Goal: Task Accomplishment & Management: Use online tool/utility

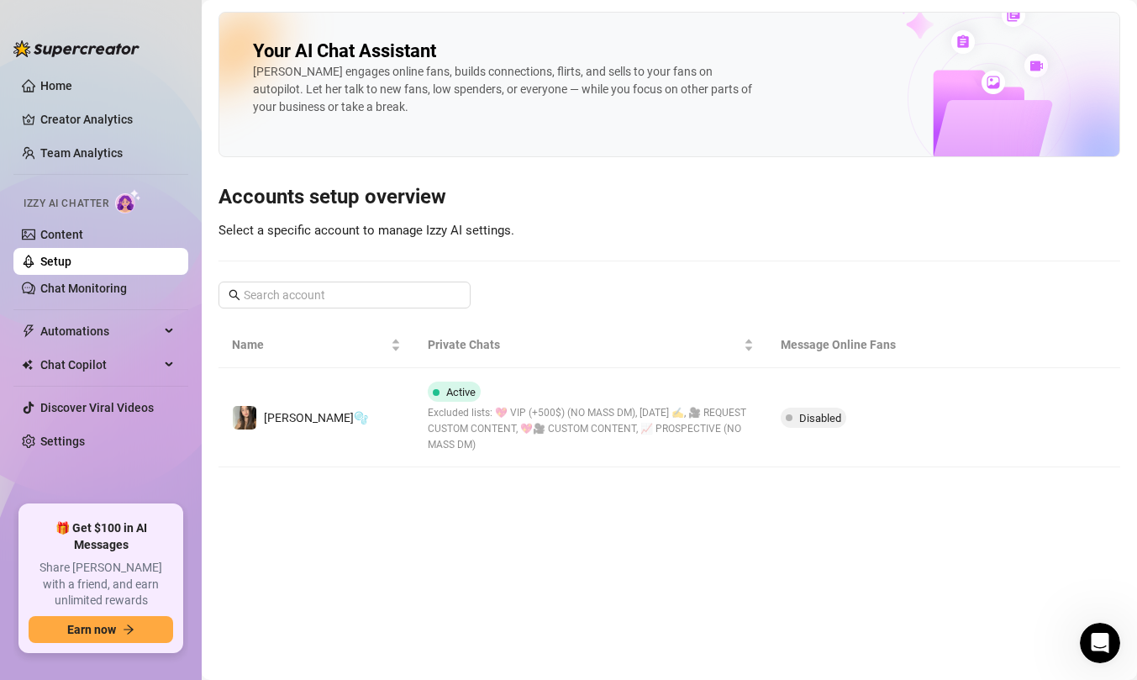
click at [71, 268] on link "Setup" at bounding box center [55, 261] width 31 height 13
click at [83, 233] on link "Content" at bounding box center [61, 234] width 43 height 13
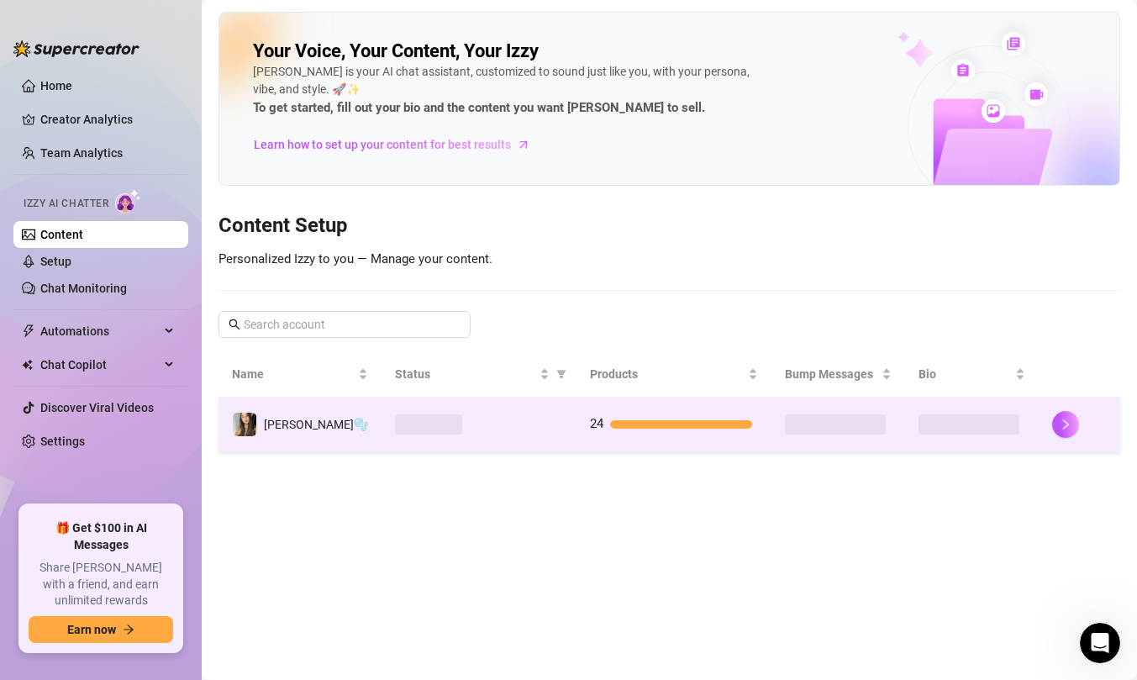
click at [543, 433] on div at bounding box center [479, 424] width 168 height 20
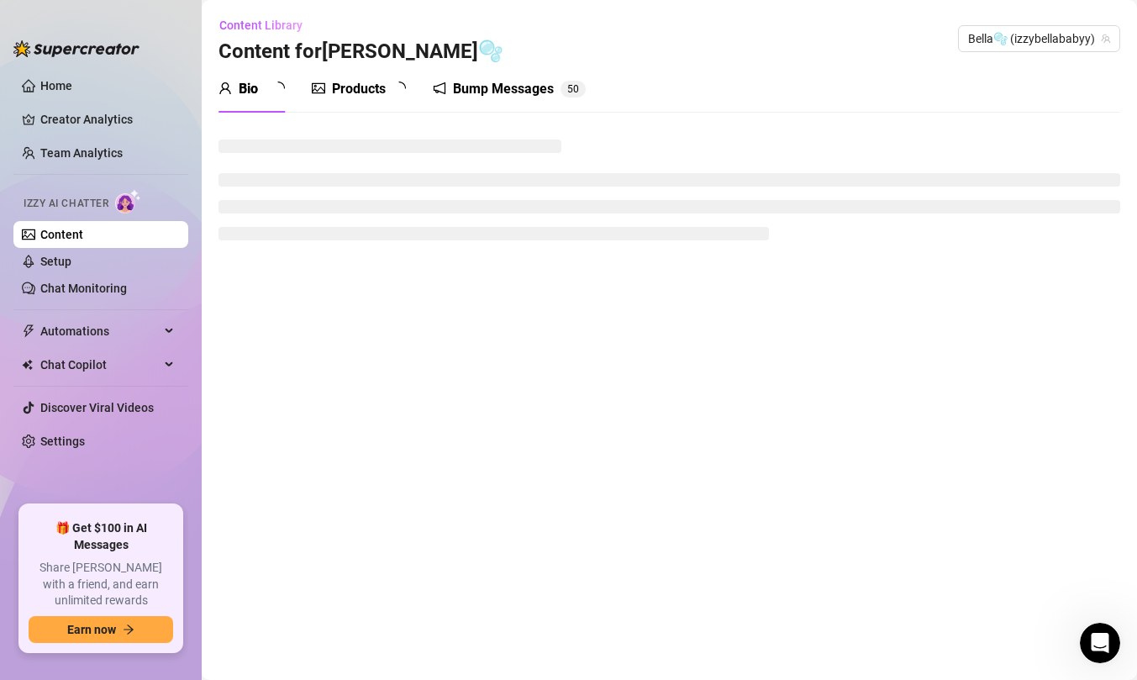
click at [491, 85] on div "Bump Messages" at bounding box center [503, 89] width 101 height 20
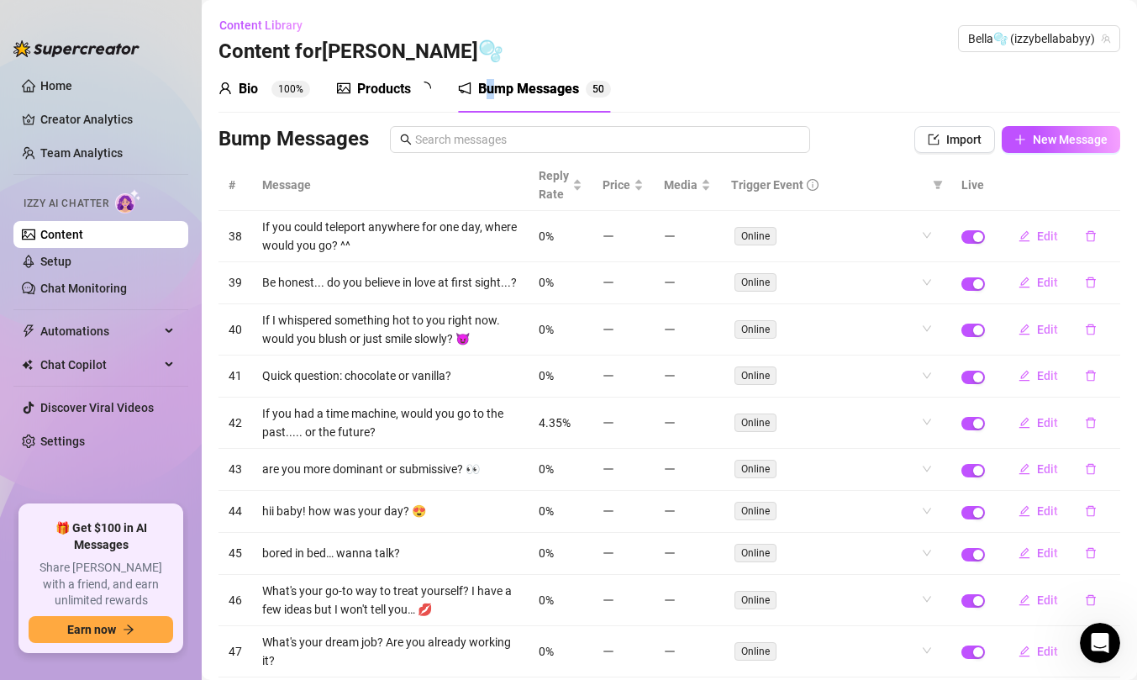
click at [492, 84] on div "Bump Messages" at bounding box center [528, 89] width 101 height 20
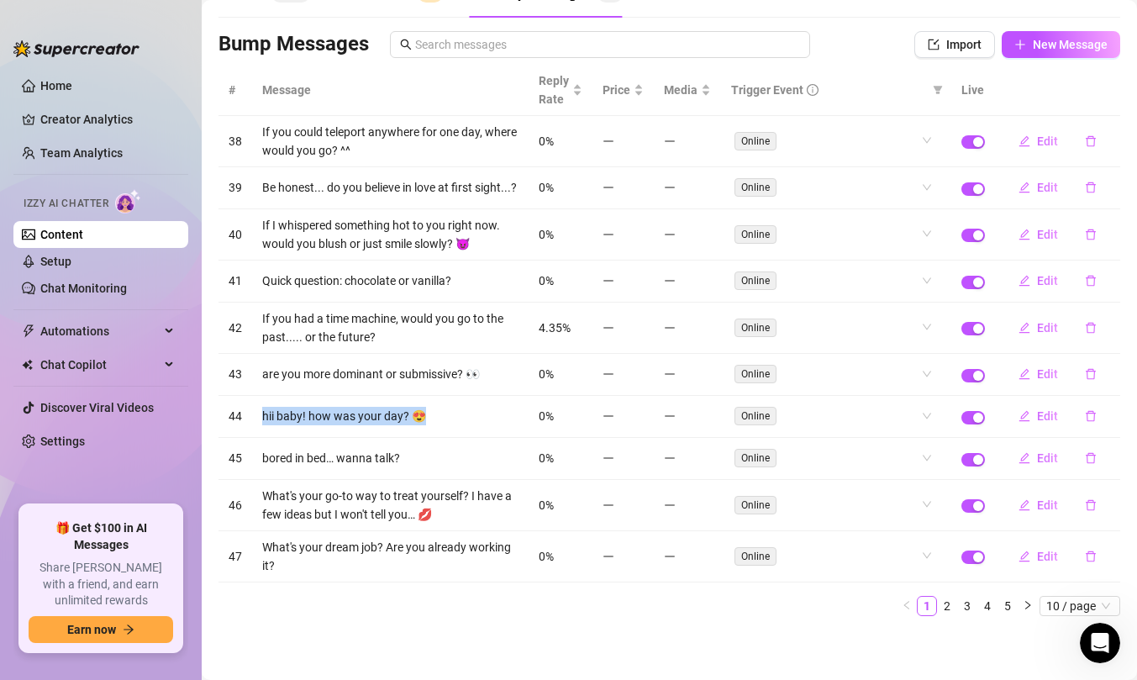
drag, startPoint x: 426, startPoint y: 420, endPoint x: 258, endPoint y: 419, distance: 168.1
click at [258, 419] on td "hii baby! how was your day? 😍" at bounding box center [390, 417] width 277 height 42
copy td "hii baby! how was your day? 😍"
click at [97, 160] on link "Team Analytics" at bounding box center [81, 152] width 82 height 13
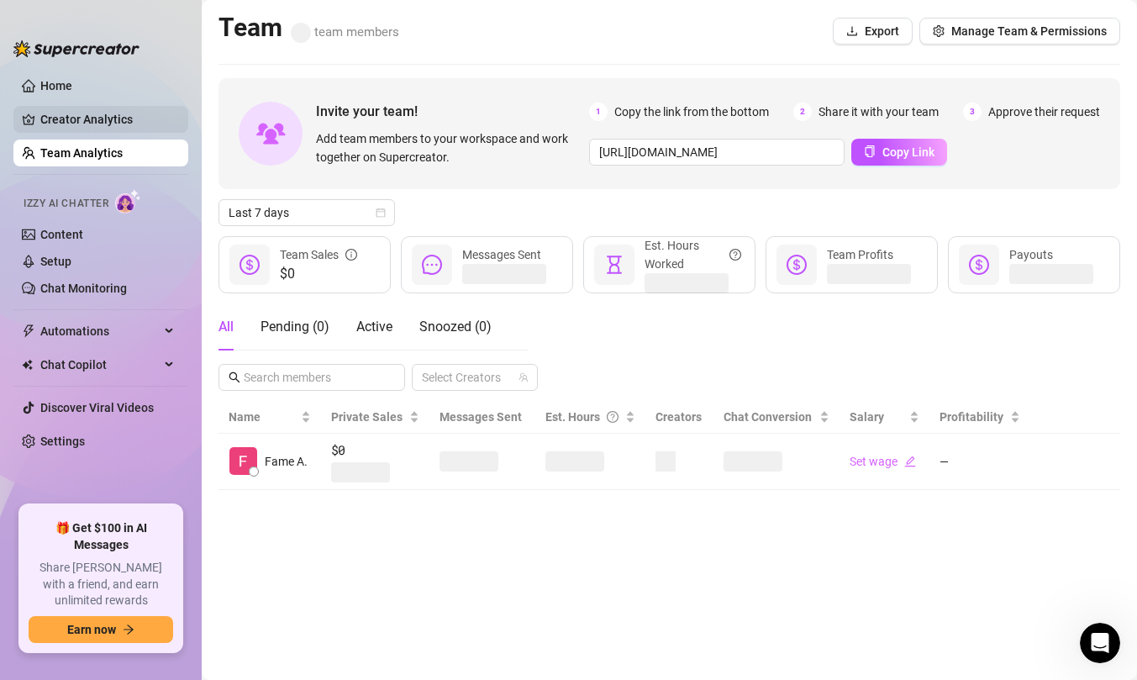
click at [97, 113] on link "Creator Analytics" at bounding box center [107, 119] width 134 height 27
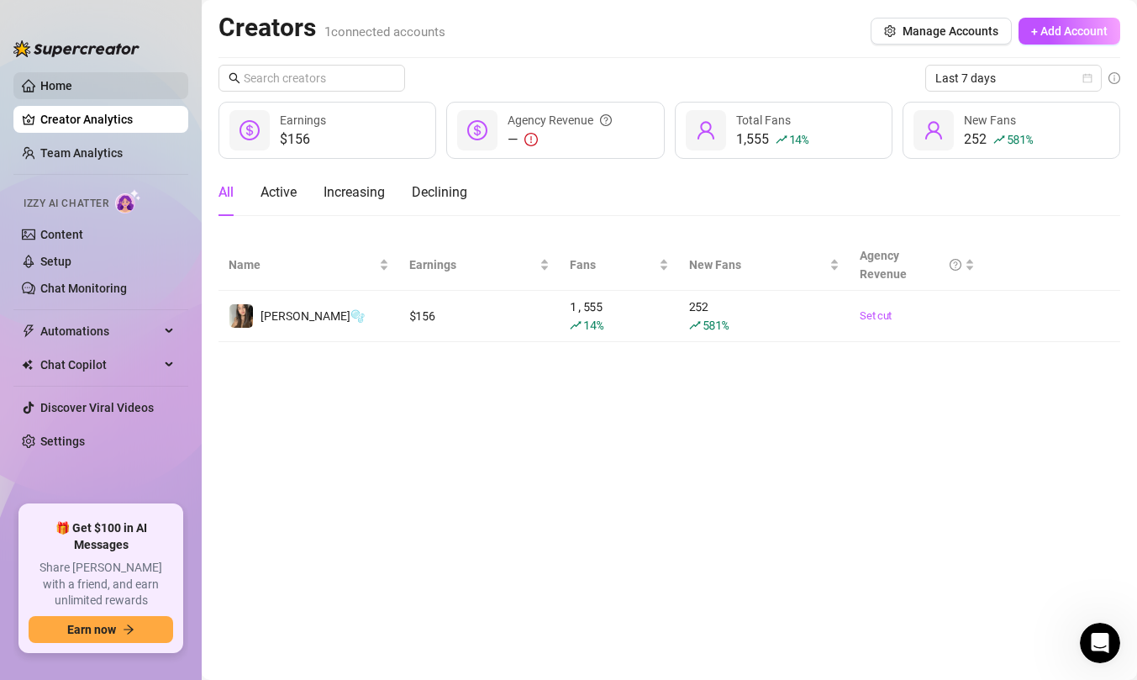
click at [72, 90] on link "Home" at bounding box center [56, 85] width 32 height 13
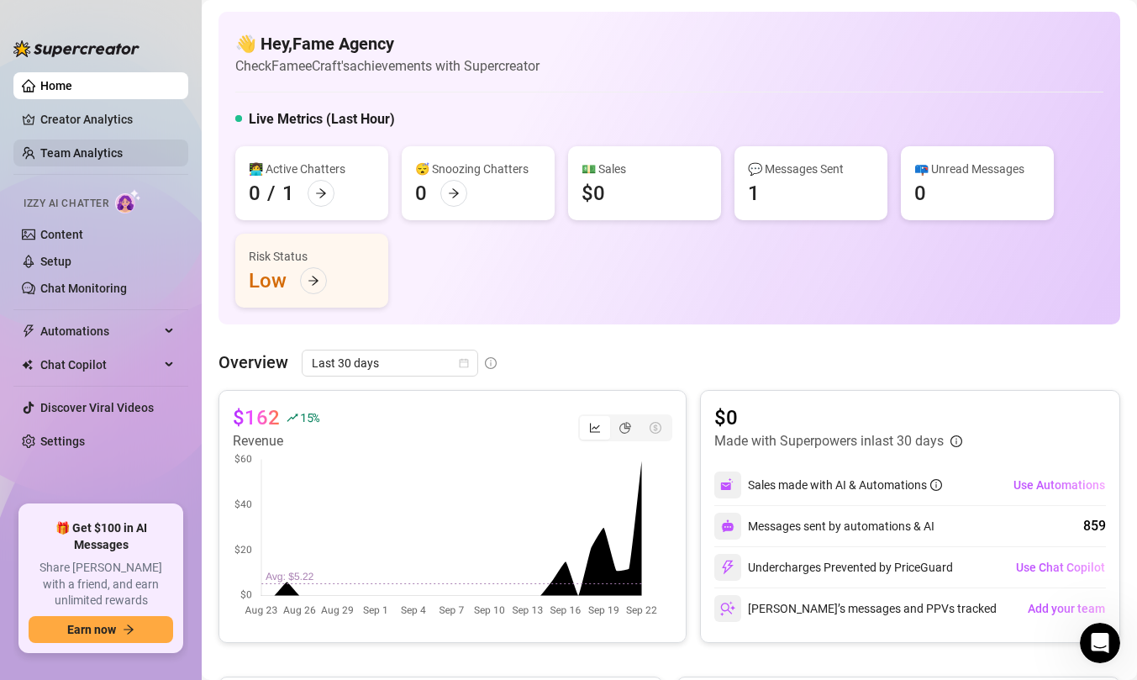
click at [123, 155] on link "Team Analytics" at bounding box center [81, 152] width 82 height 13
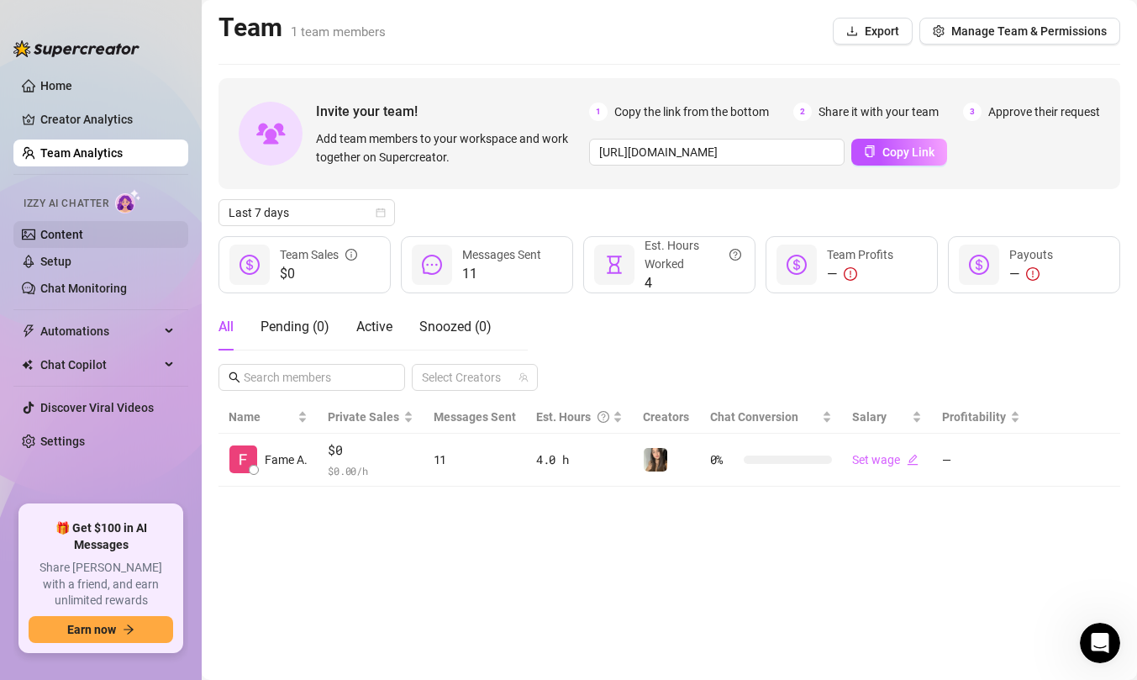
click at [83, 232] on link "Content" at bounding box center [61, 234] width 43 height 13
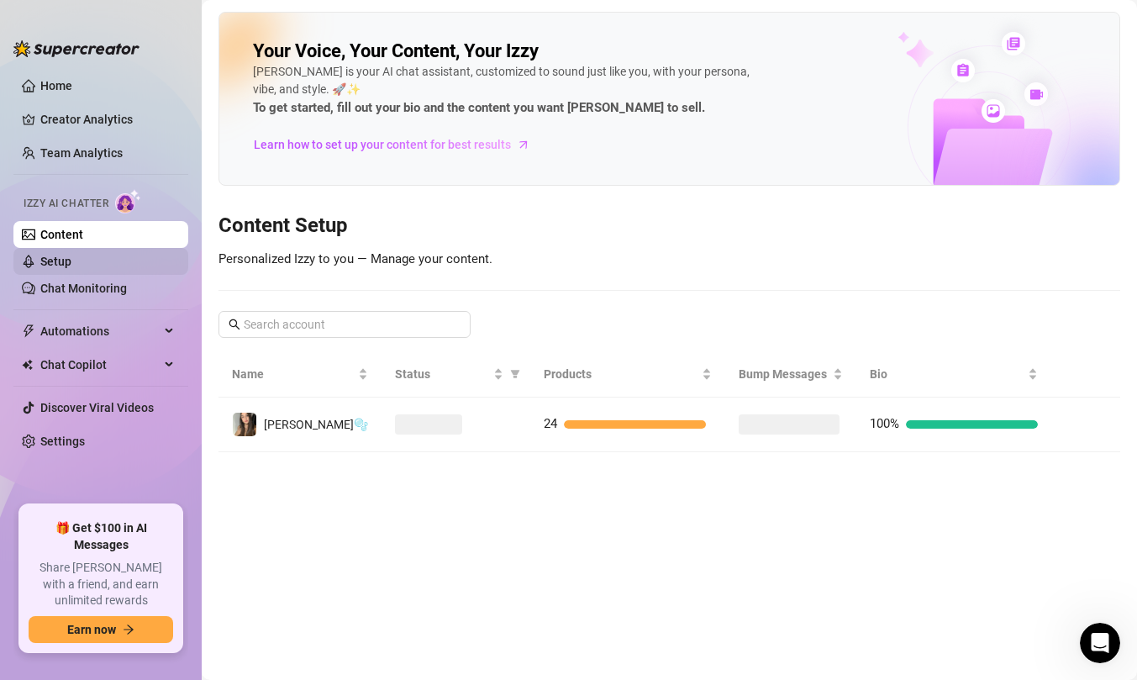
click at [71, 265] on link "Setup" at bounding box center [55, 261] width 31 height 13
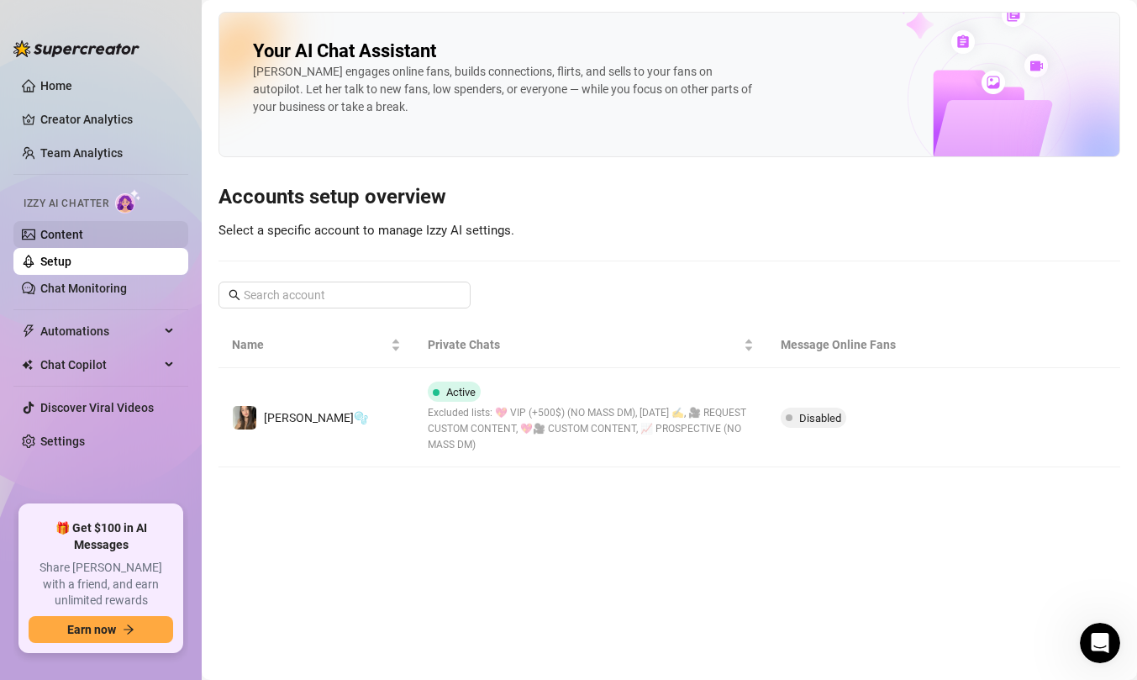
click at [83, 240] on link "Content" at bounding box center [61, 234] width 43 height 13
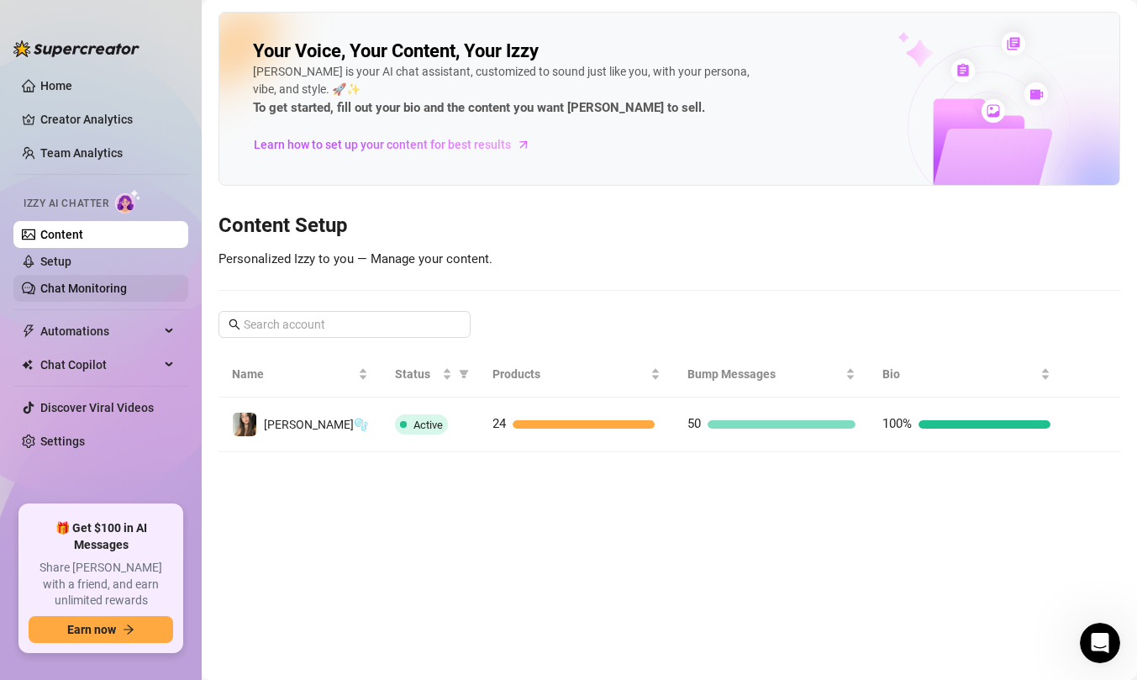
click at [96, 282] on link "Chat Monitoring" at bounding box center [83, 288] width 87 height 13
